Goal: Transaction & Acquisition: Book appointment/travel/reservation

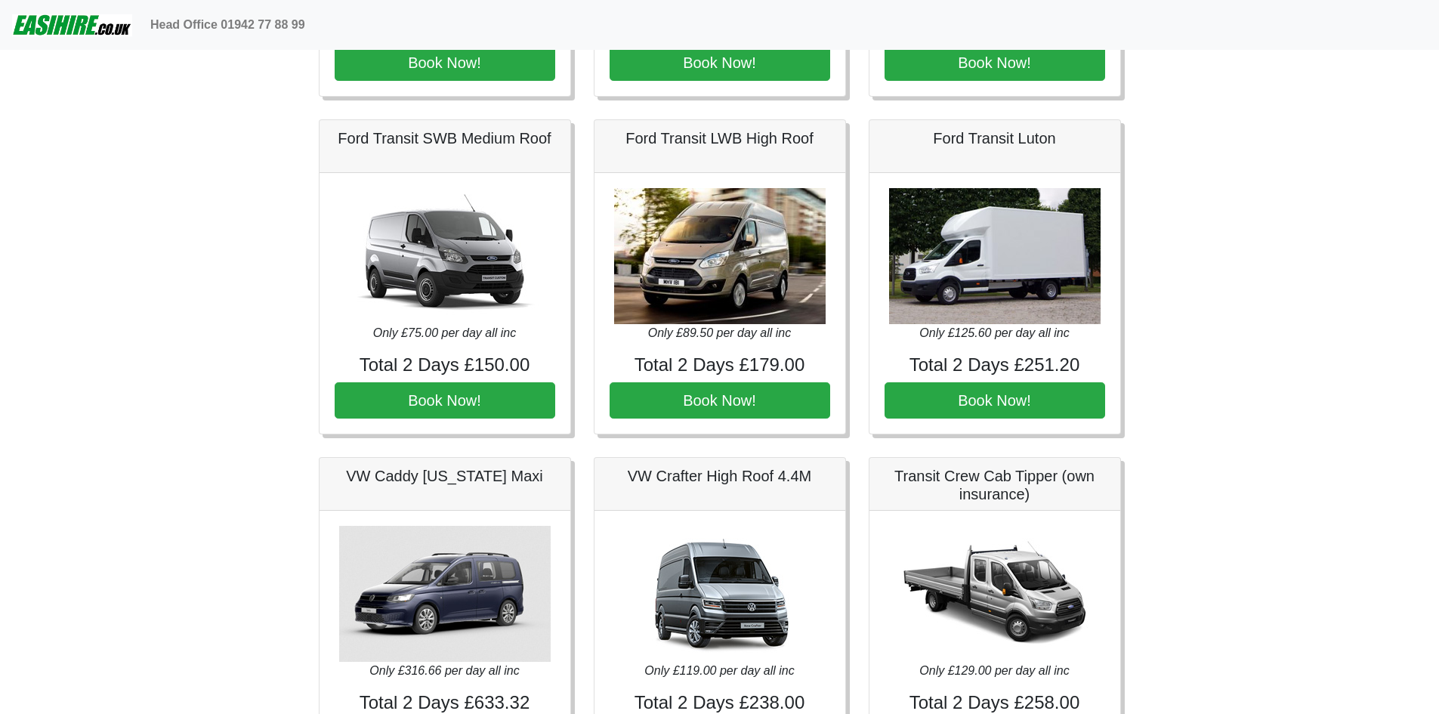
scroll to position [680, 0]
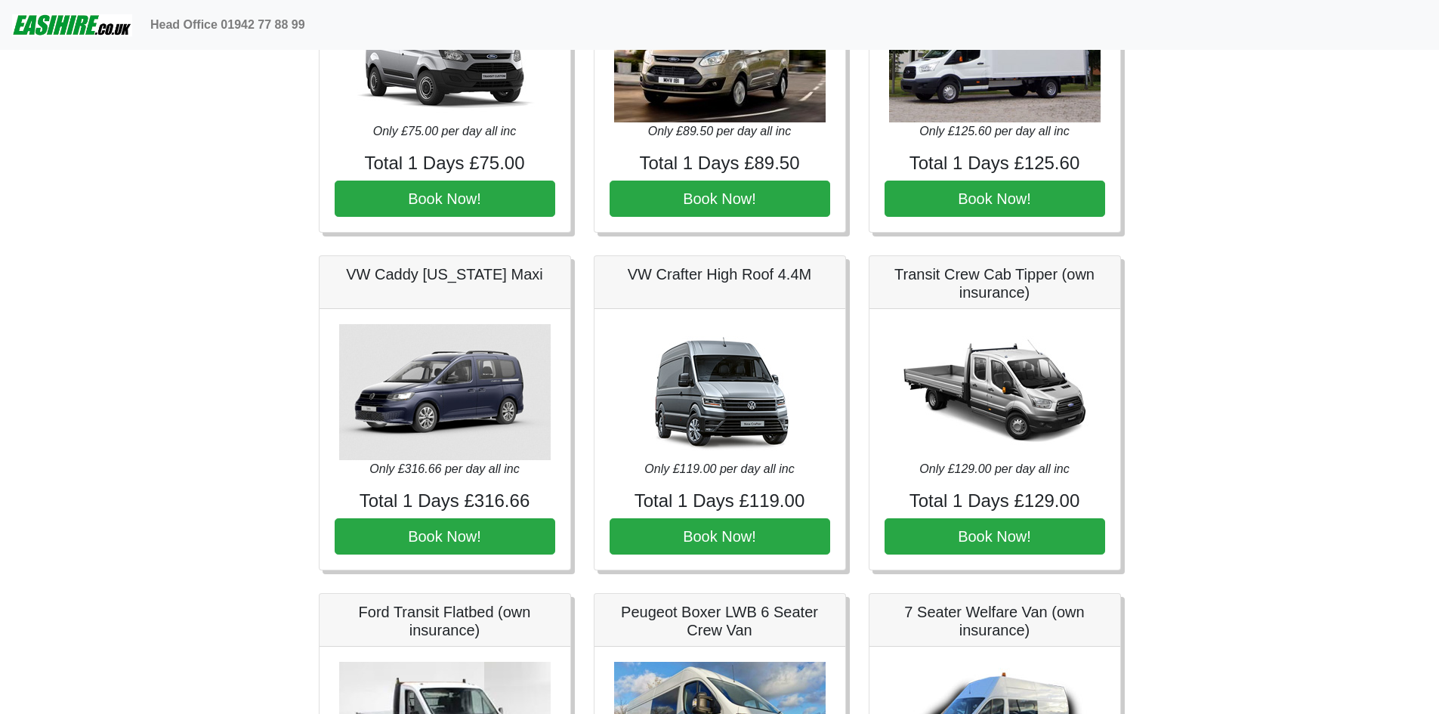
scroll to position [378, 0]
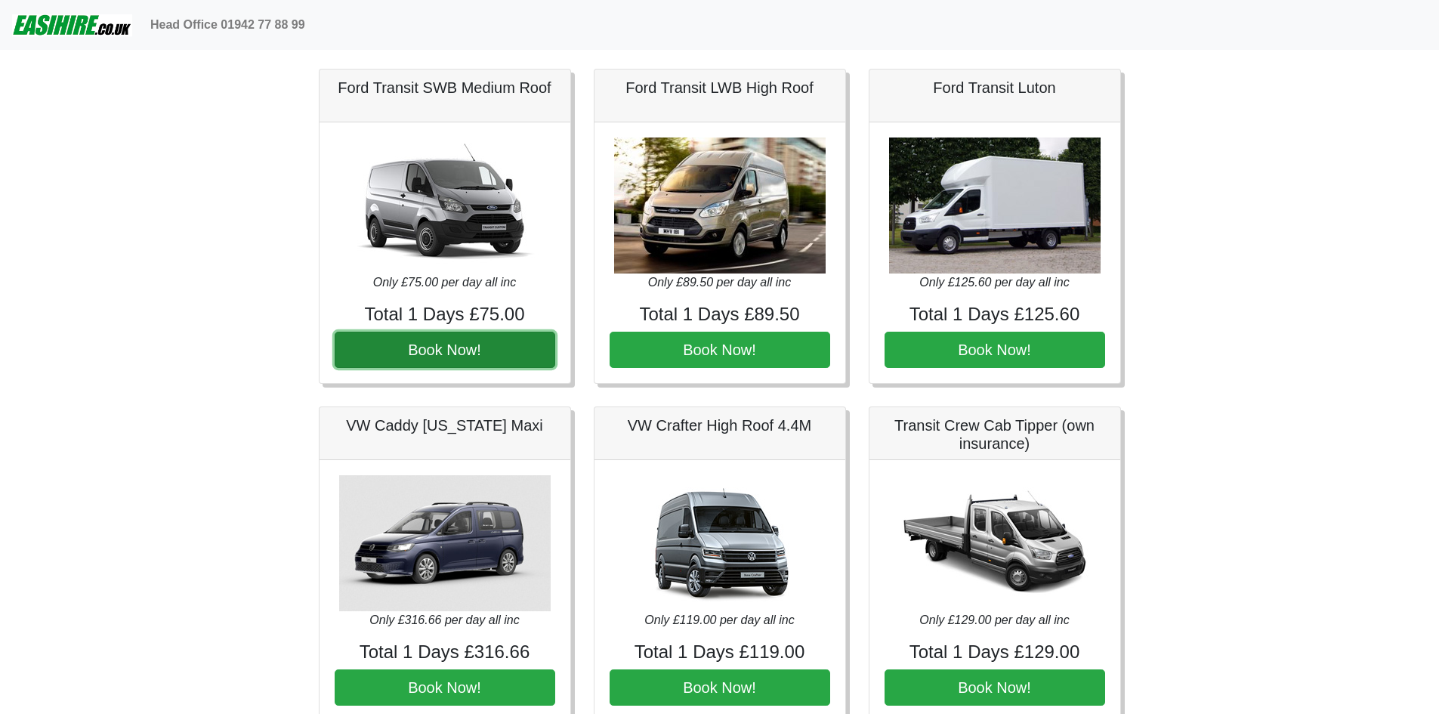
click at [435, 352] on button "Book Now!" at bounding box center [445, 350] width 221 height 36
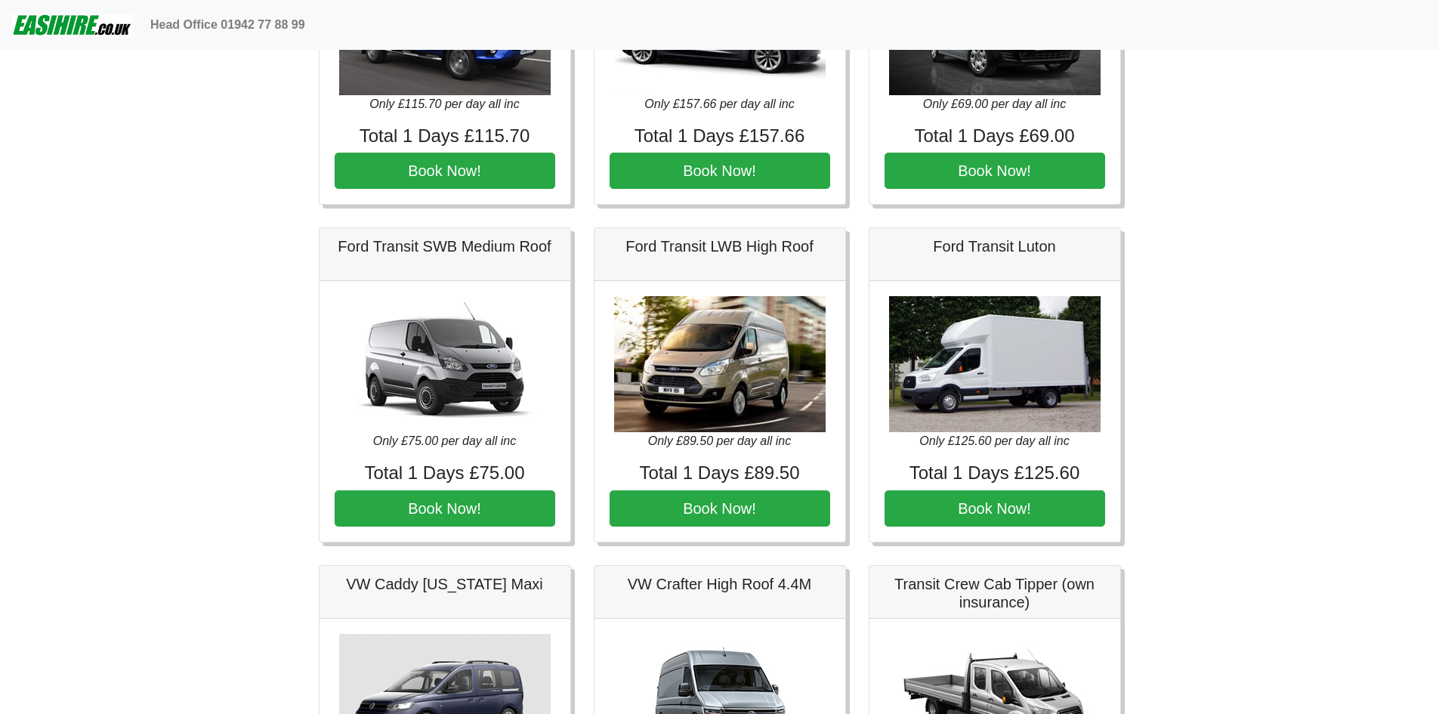
scroll to position [227, 0]
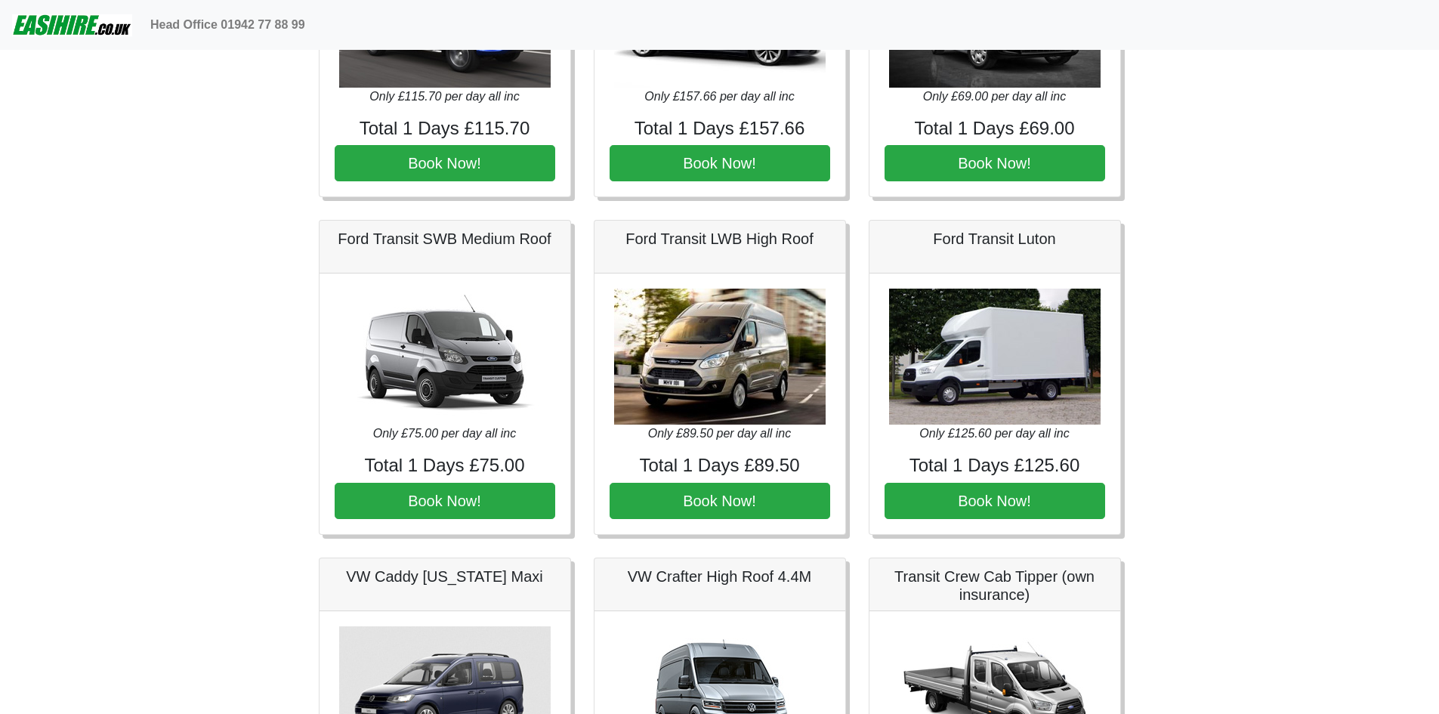
click at [712, 381] on img at bounding box center [720, 357] width 212 height 136
click at [710, 508] on button "Book Now!" at bounding box center [720, 501] width 221 height 36
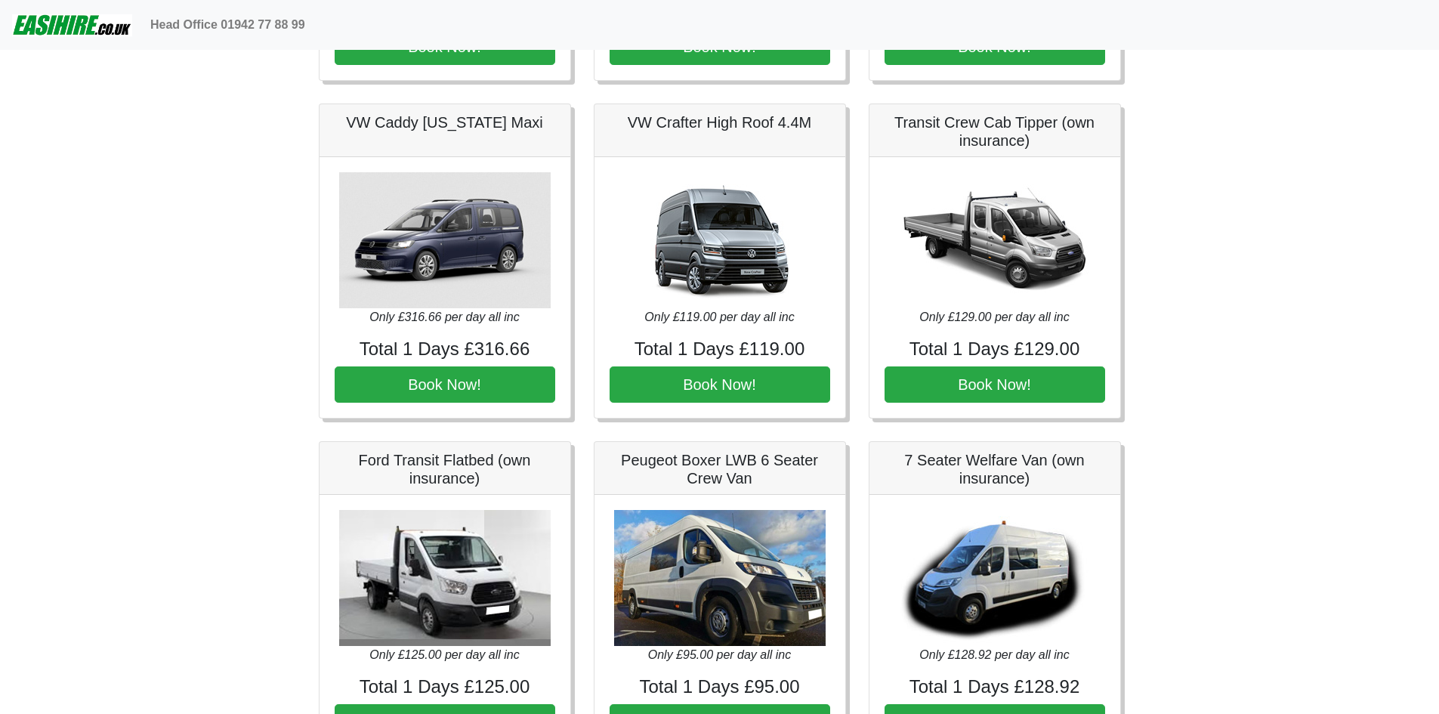
scroll to position [604, 0]
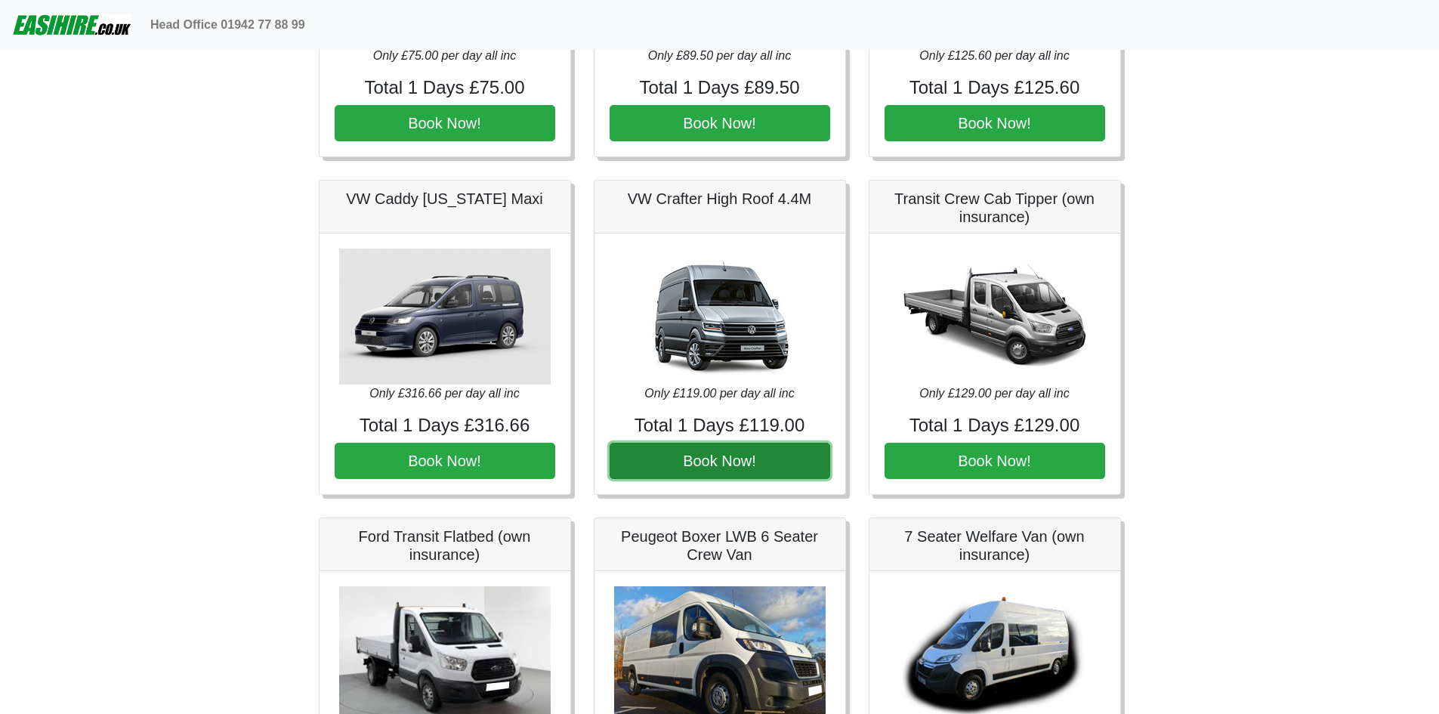
click at [736, 462] on button "Book Now!" at bounding box center [720, 461] width 221 height 36
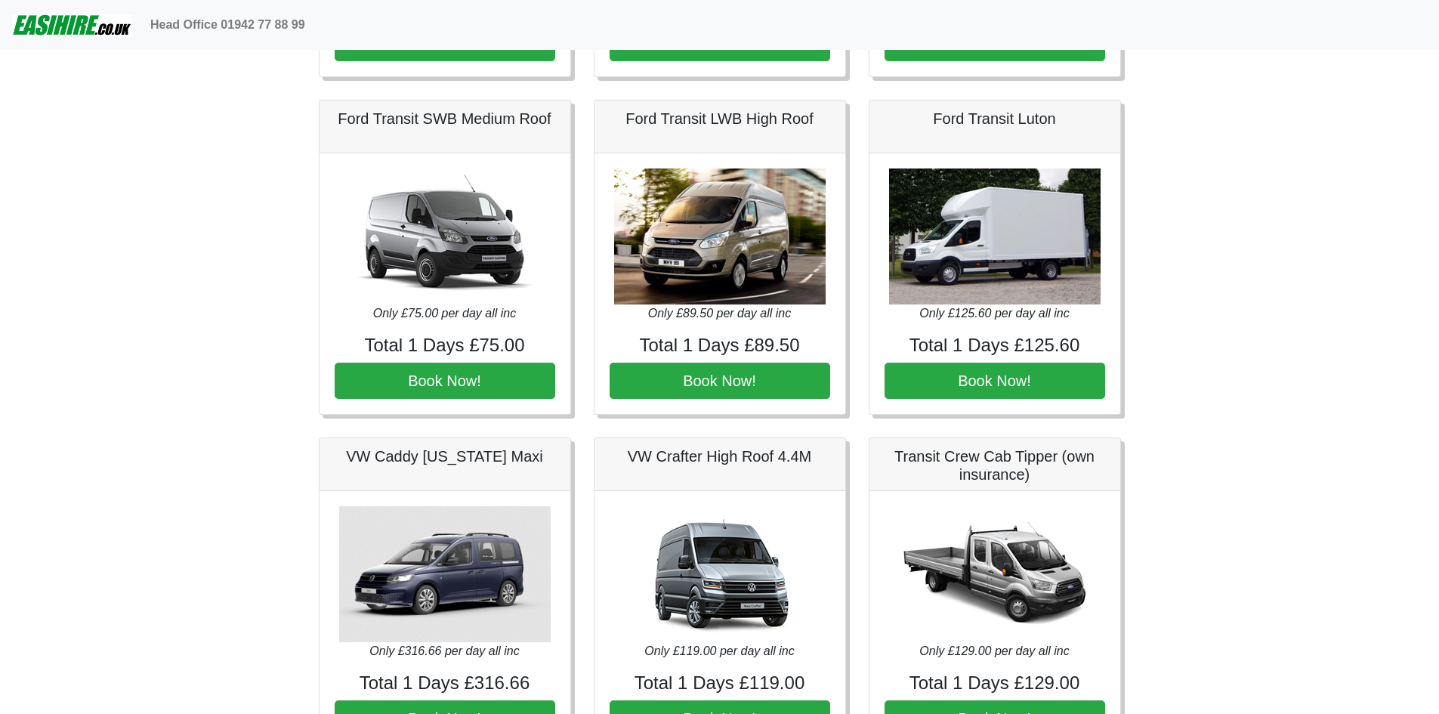
scroll to position [302, 0]
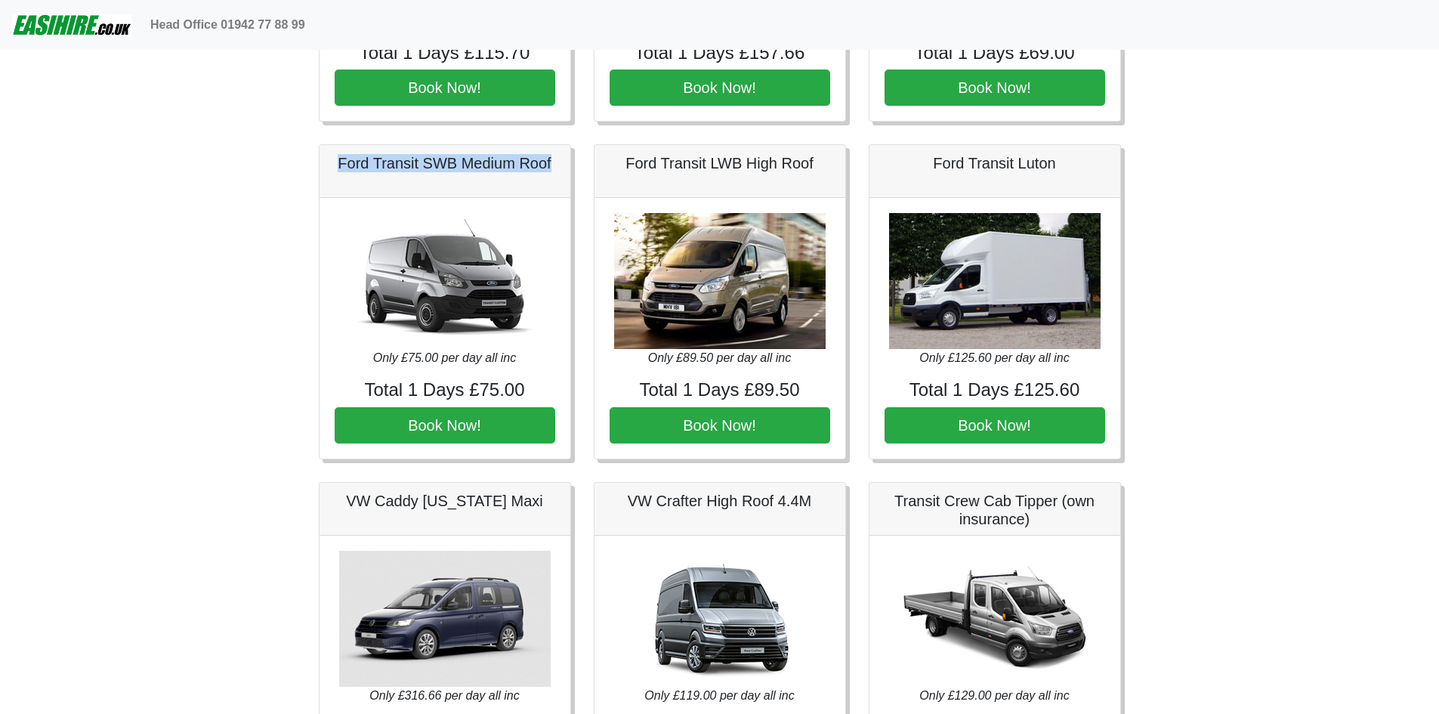
drag, startPoint x: 338, startPoint y: 165, endPoint x: 570, endPoint y: 165, distance: 231.9
click at [570, 165] on div "Ford Transit SWB Medium Roof" at bounding box center [445, 171] width 251 height 53
copy h5 "Ford Transit SWB Medium Roof"
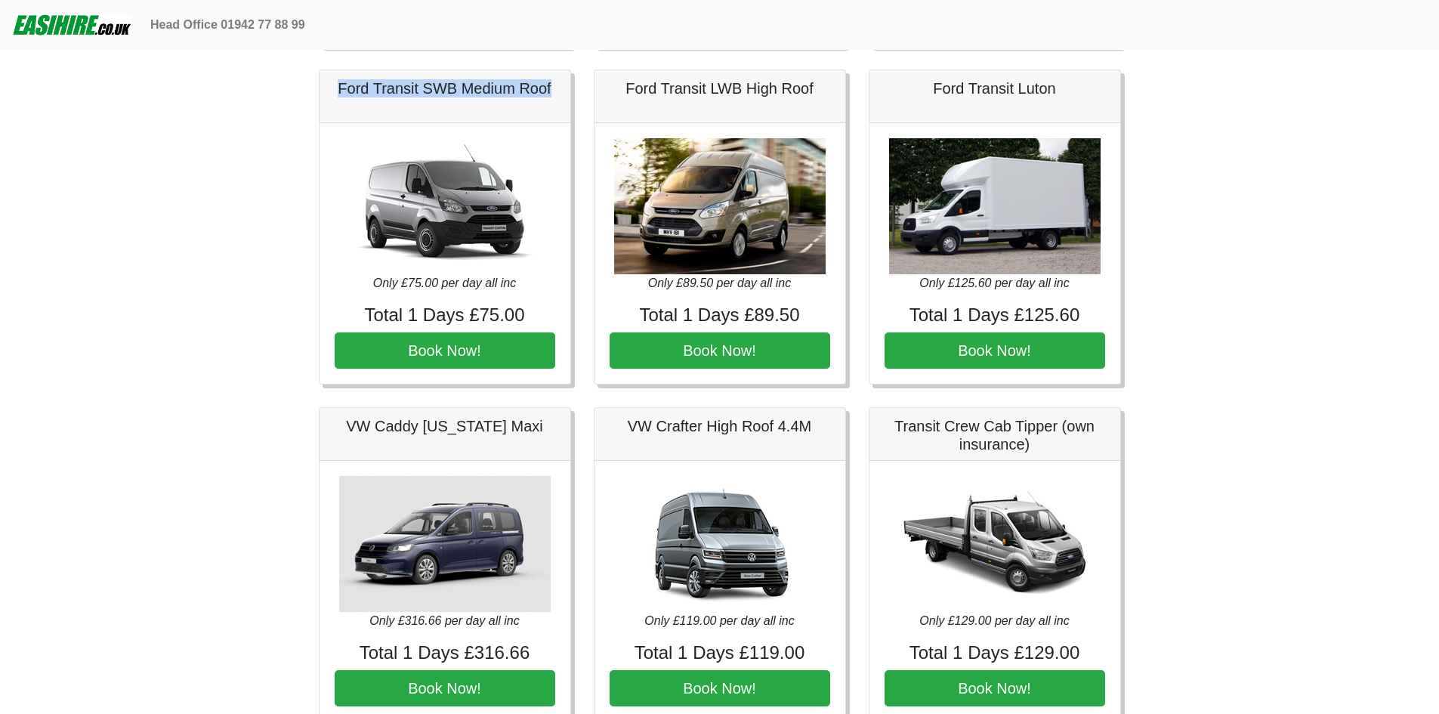
scroll to position [378, 0]
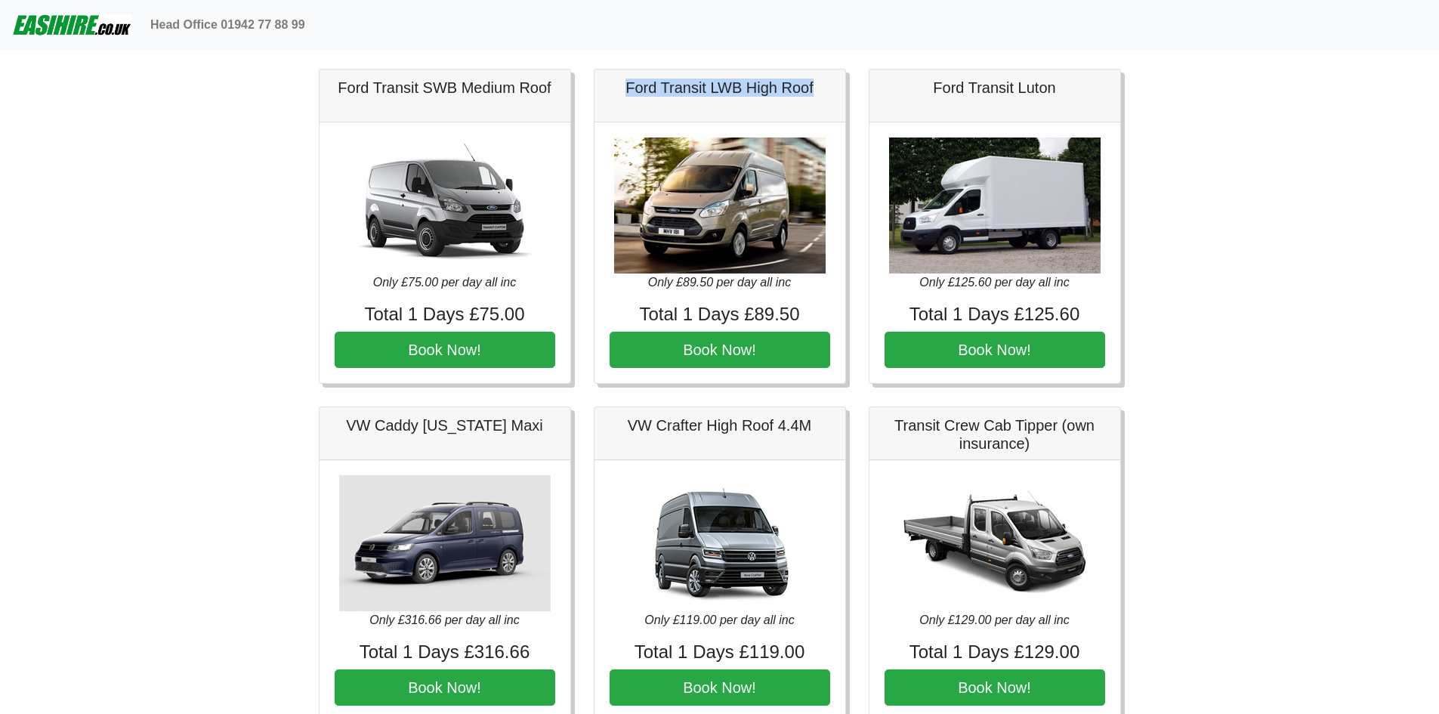
drag, startPoint x: 627, startPoint y: 92, endPoint x: 820, endPoint y: 82, distance: 192.9
click at [820, 82] on h5 "Ford Transit LWB High Roof" at bounding box center [720, 88] width 221 height 18
copy h5 "Ford Transit LWB High Roof"
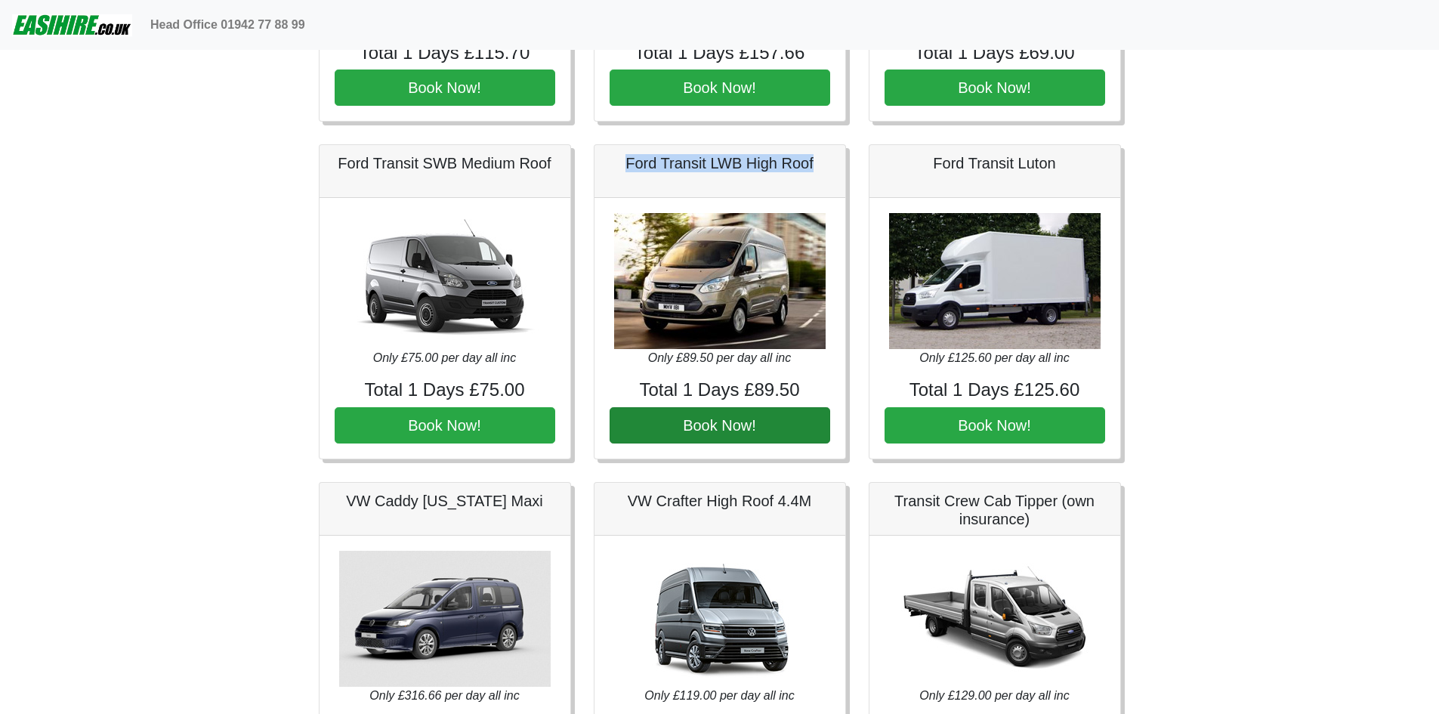
scroll to position [227, 0]
